Goal: Navigation & Orientation: Find specific page/section

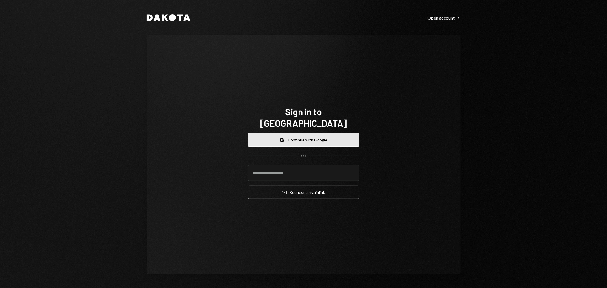
click at [308, 134] on button "Google Continue with Google" at bounding box center [304, 139] width 112 height 13
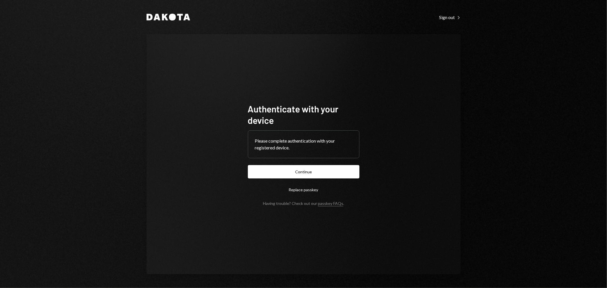
click at [323, 167] on button "Continue" at bounding box center [304, 171] width 112 height 13
click at [301, 177] on button "Continue" at bounding box center [304, 171] width 112 height 13
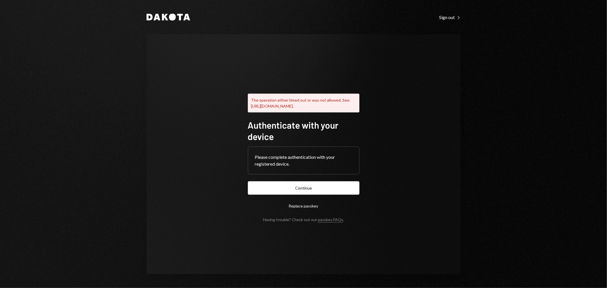
drag, startPoint x: 531, startPoint y: 161, endPoint x: 511, endPoint y: 155, distance: 20.8
click at [531, 161] on div "Dakota Sign out Right Caret The operation either timed out or was not allowed. …" at bounding box center [303, 144] width 607 height 288
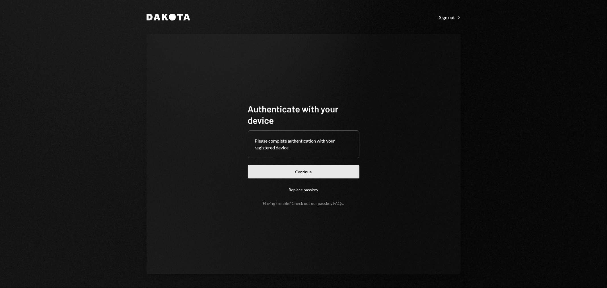
click at [304, 171] on button "Continue" at bounding box center [304, 171] width 112 height 13
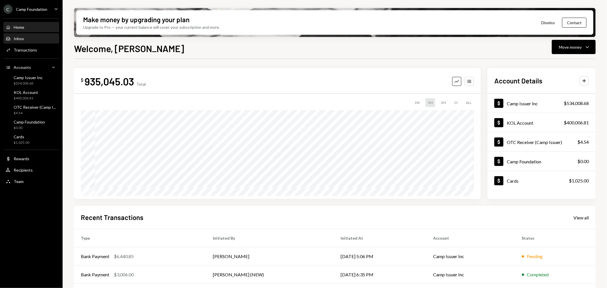
click at [20, 39] on div "Inbox" at bounding box center [19, 38] width 10 height 5
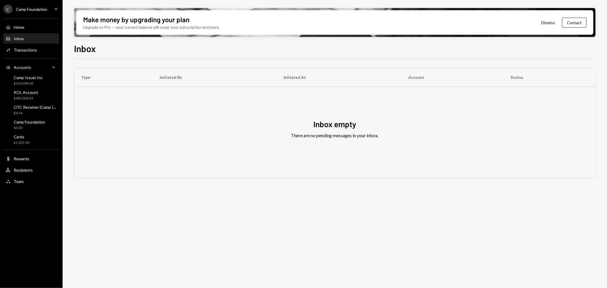
click at [38, 7] on div "Camp Foundation" at bounding box center [31, 9] width 31 height 5
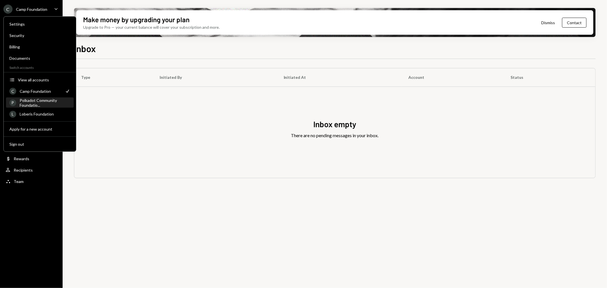
click at [36, 100] on div "Polkadot Community Foundatio..." at bounding box center [45, 103] width 51 height 10
